Goal: Information Seeking & Learning: Learn about a topic

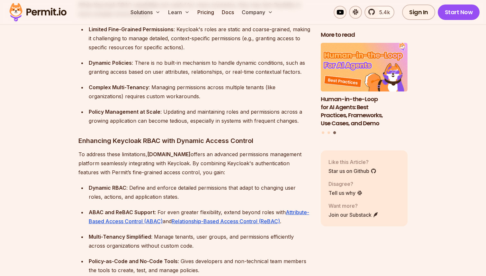
scroll to position [826, 0]
click at [162, 151] on strong "Permit.io" at bounding box center [168, 154] width 43 height 6
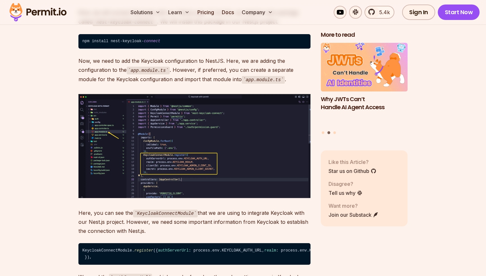
scroll to position [3536, 0]
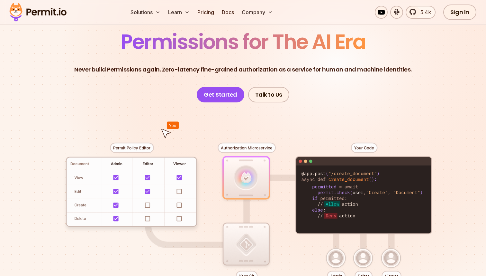
scroll to position [56, 0]
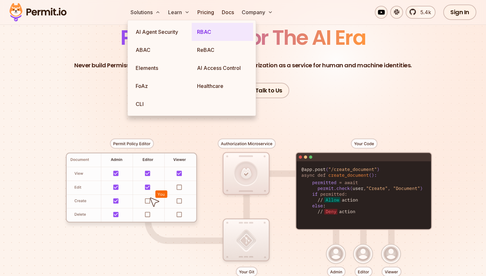
click at [207, 31] on link "RBAC" at bounding box center [222, 32] width 61 height 18
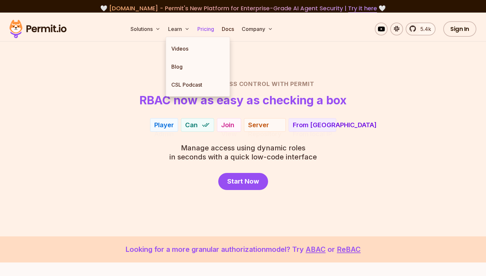
click at [208, 29] on link "Pricing" at bounding box center [206, 29] width 22 height 13
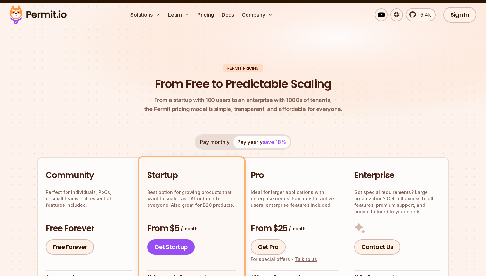
scroll to position [9, 0]
